Goal: Task Accomplishment & Management: Use online tool/utility

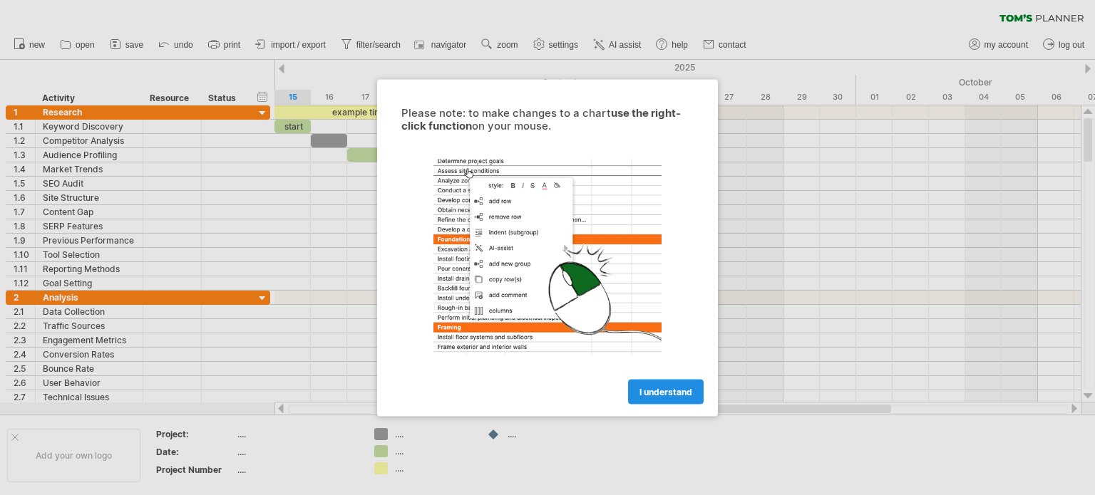
click at [665, 389] on span "I understand" at bounding box center [665, 391] width 53 height 11
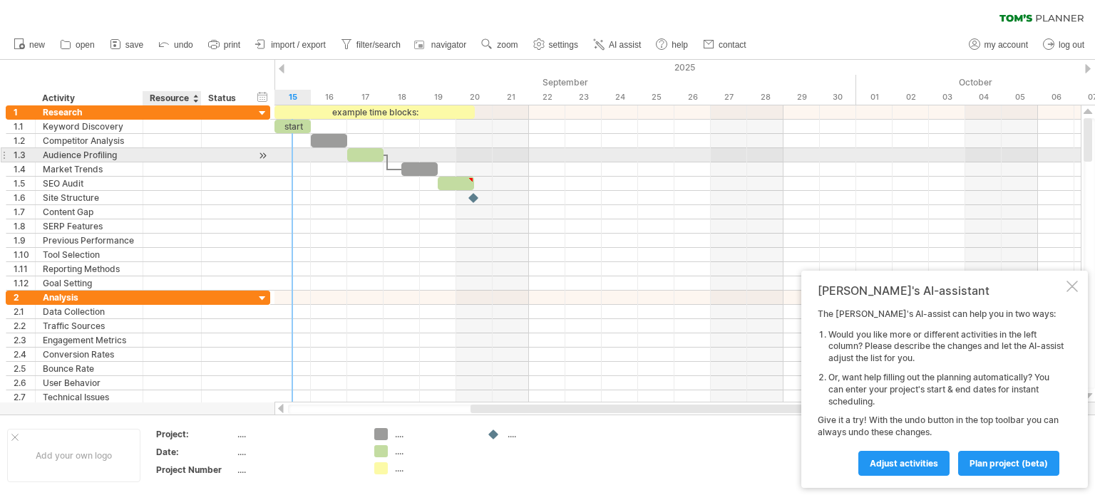
click at [165, 149] on div at bounding box center [171, 155] width 43 height 14
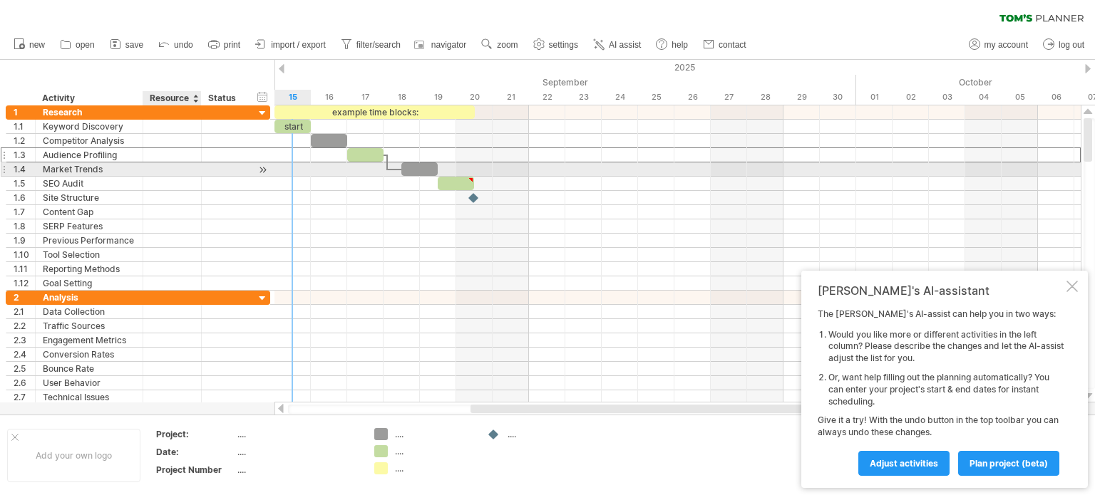
click at [177, 168] on div at bounding box center [171, 170] width 43 height 14
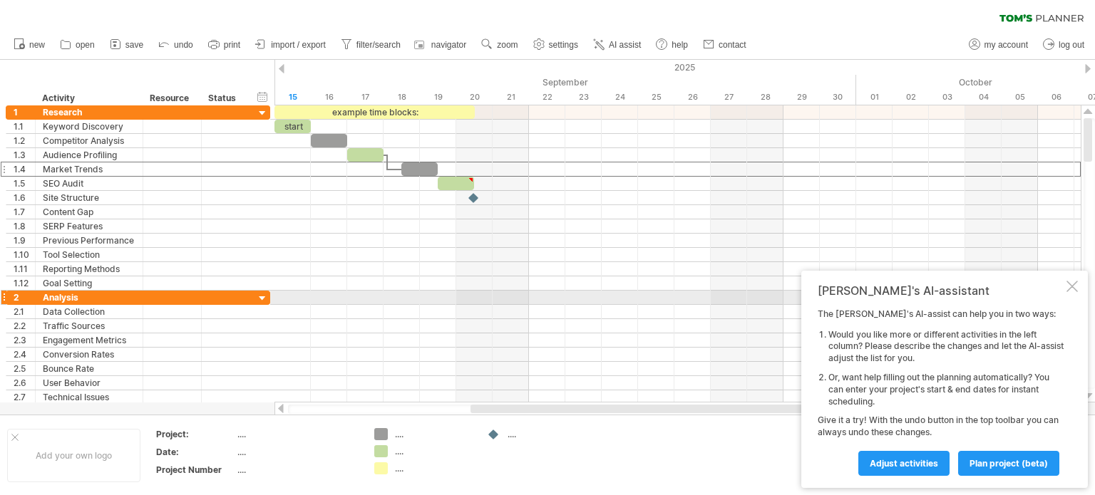
click at [1069, 289] on div at bounding box center [1071, 286] width 11 height 11
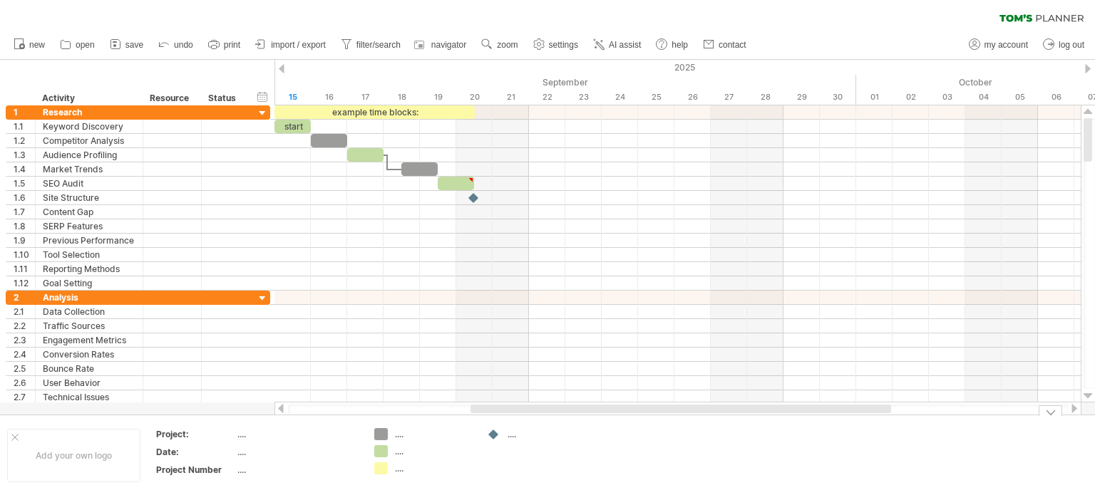
click at [381, 433] on div "Trying to reach [DOMAIN_NAME] Connected again... 0% clear filter new 1" at bounding box center [547, 247] width 1095 height 495
click at [402, 436] on div "...." at bounding box center [434, 434] width 78 height 12
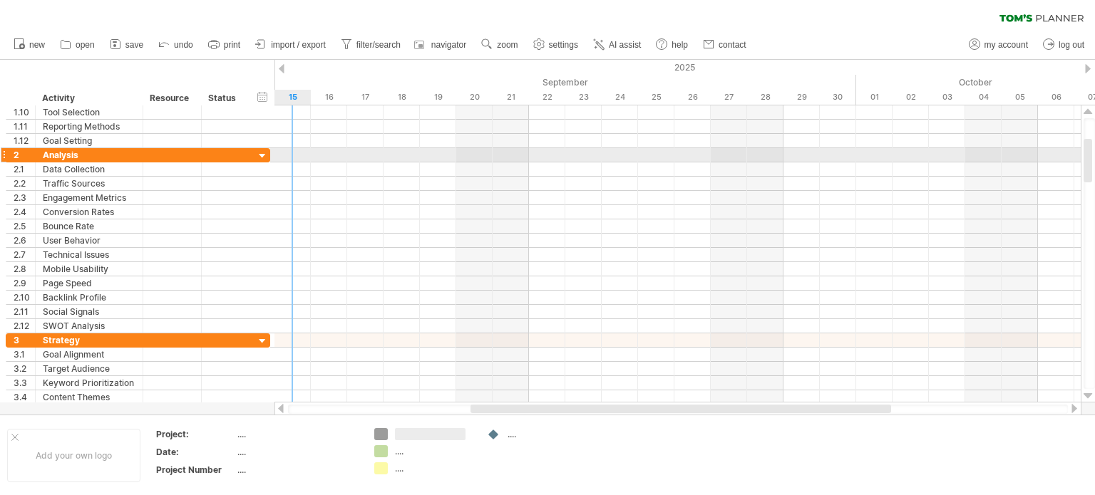
click at [262, 153] on div at bounding box center [263, 157] width 14 height 14
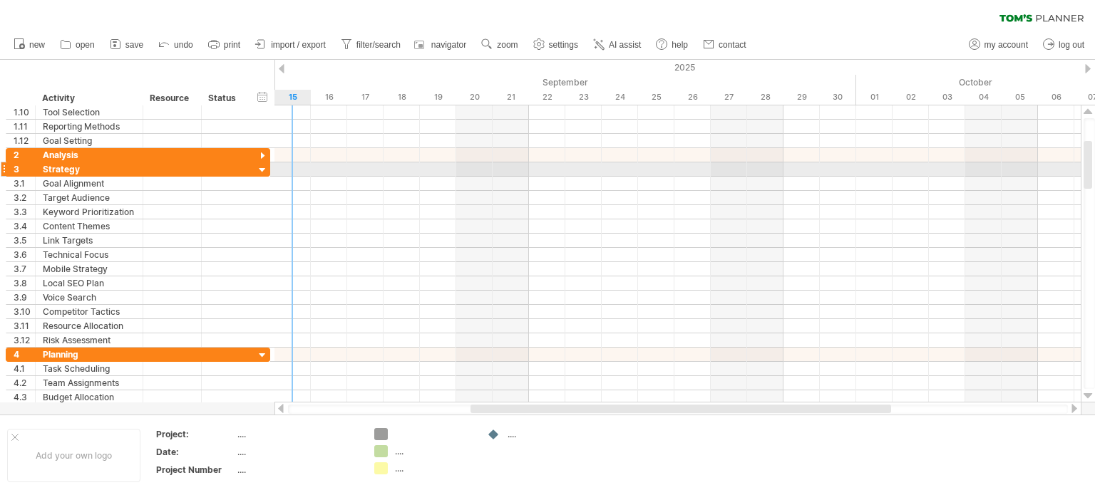
click at [259, 168] on div at bounding box center [263, 171] width 14 height 14
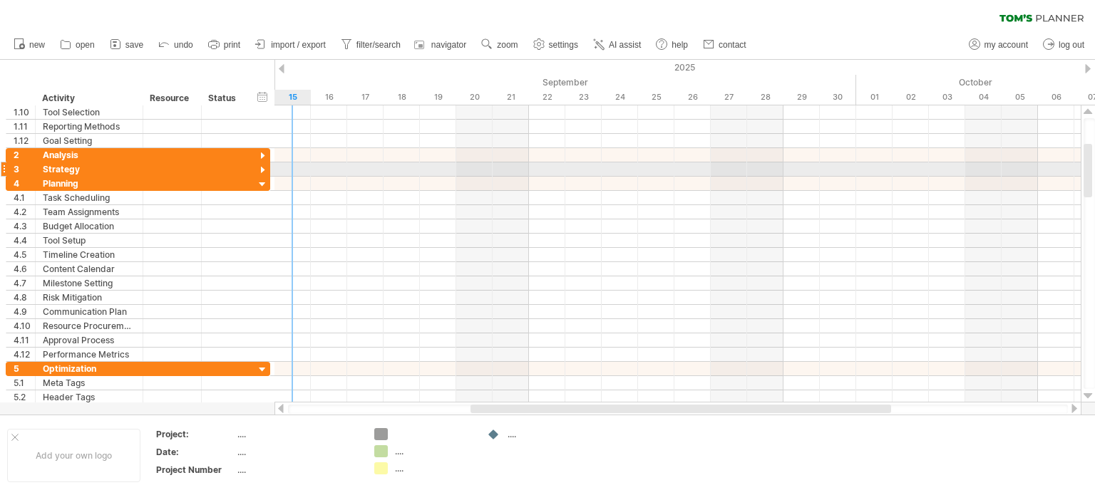
click at [259, 170] on div at bounding box center [263, 171] width 14 height 14
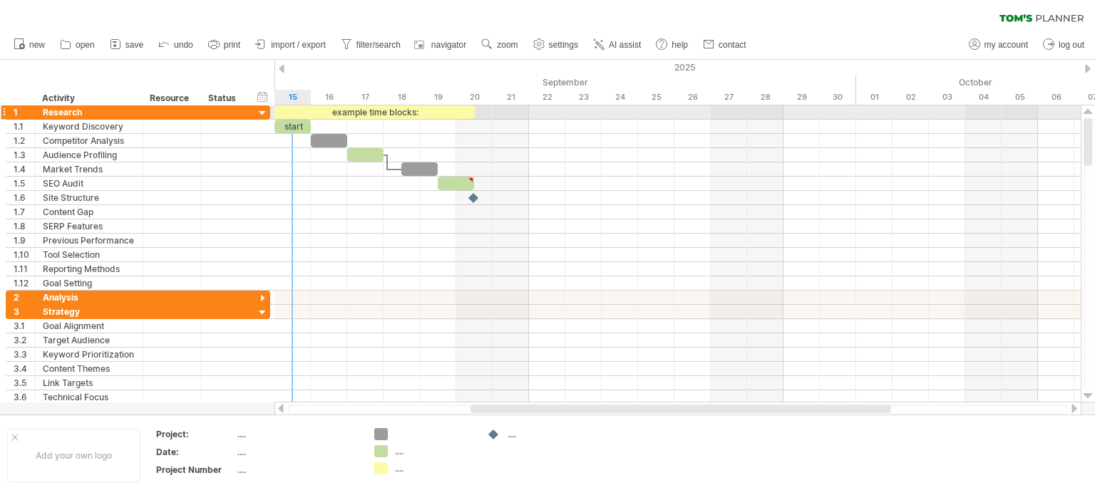
click at [263, 115] on div at bounding box center [263, 114] width 14 height 14
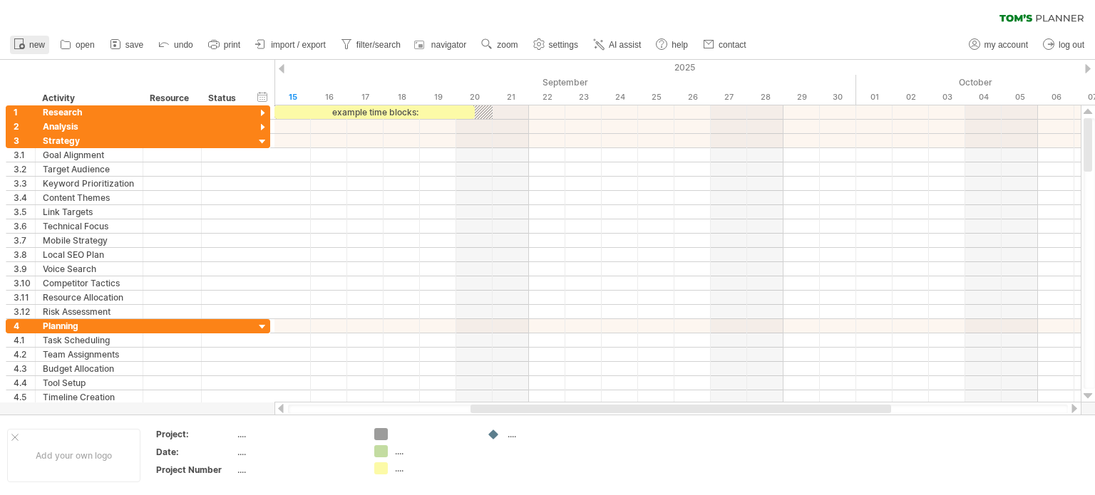
click at [34, 45] on span "new" at bounding box center [37, 45] width 16 height 10
